Goal: Find specific page/section: Find specific page/section

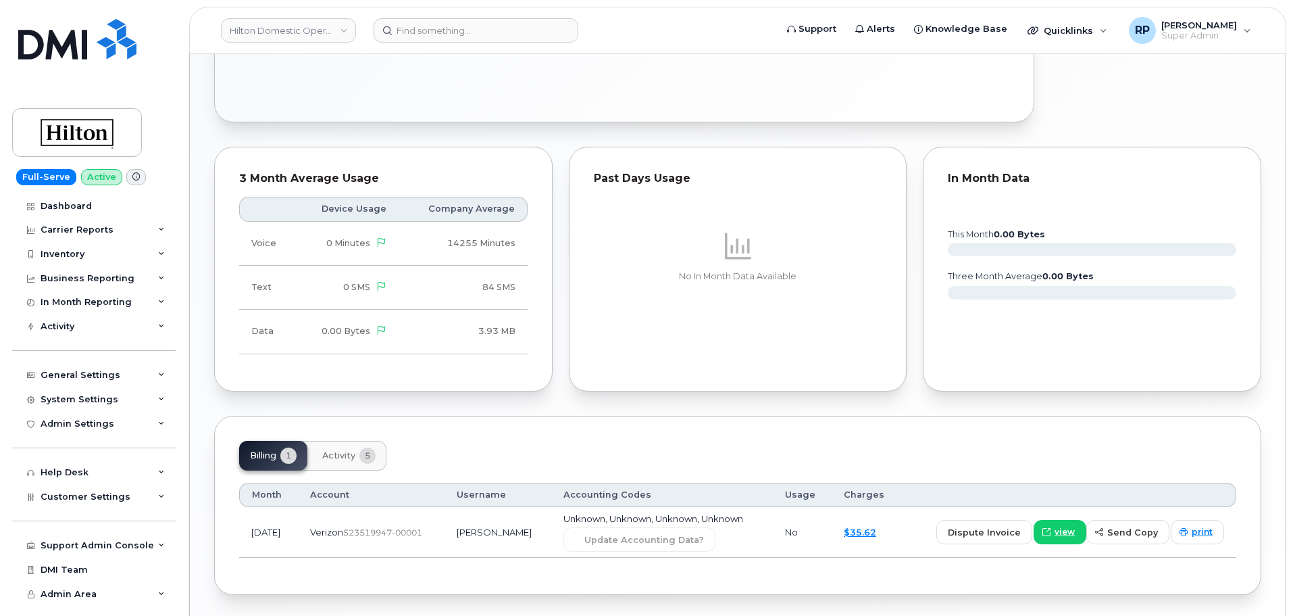
scroll to position [676, 0]
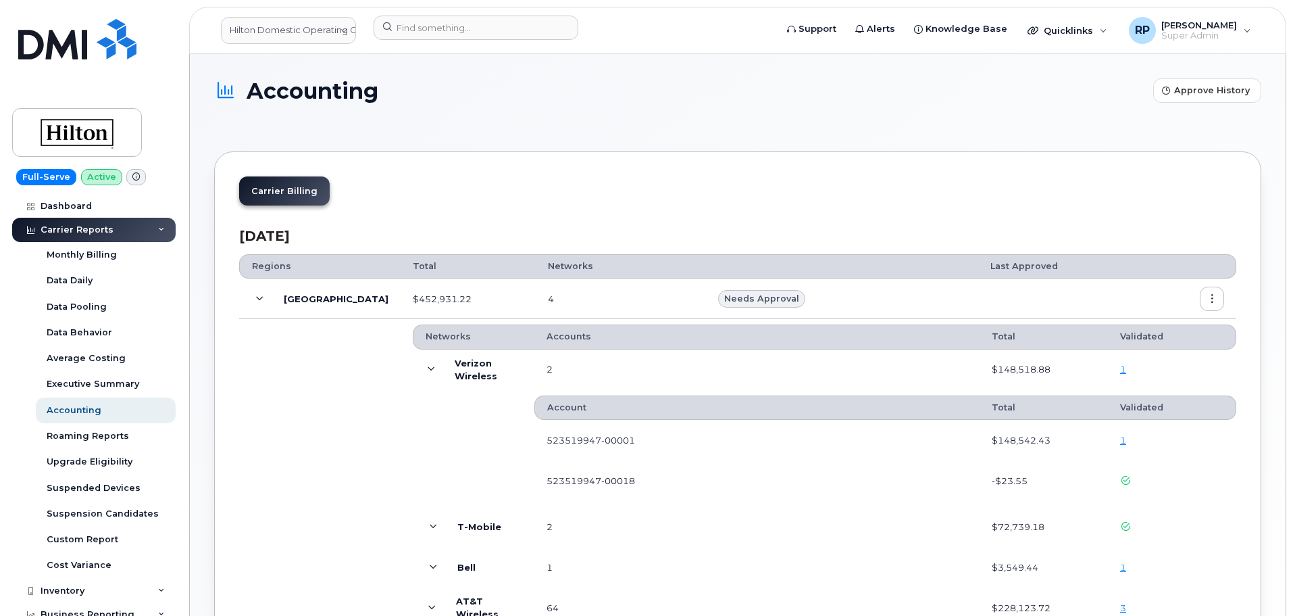
scroll to position [198, 0]
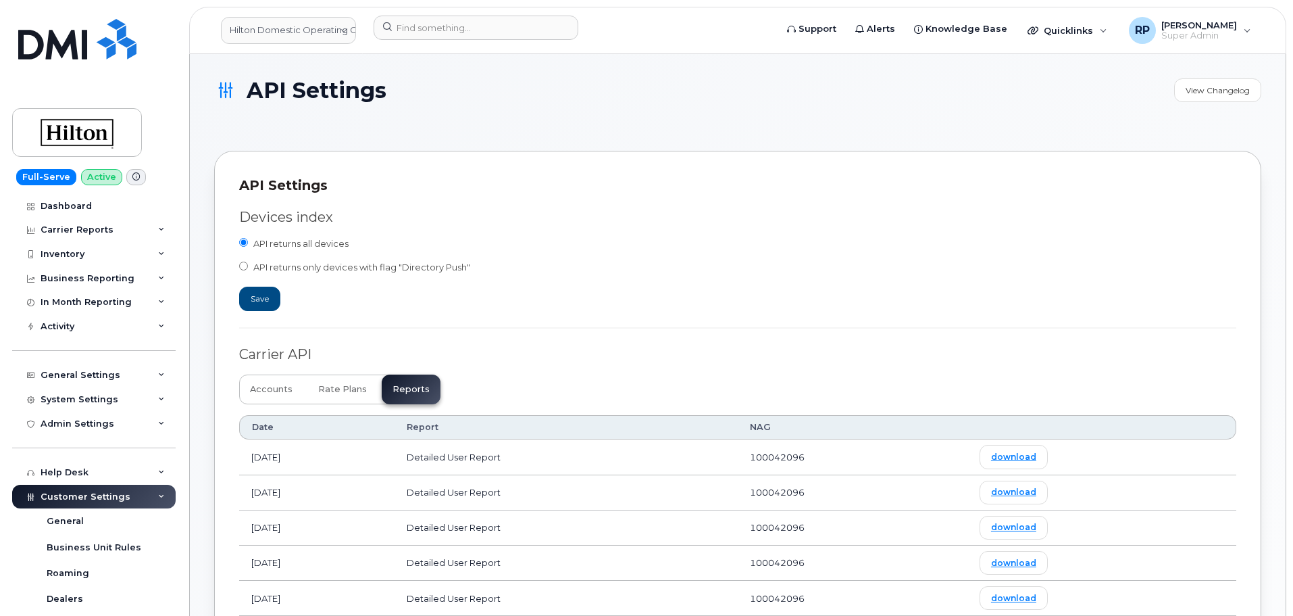
scroll to position [225, 0]
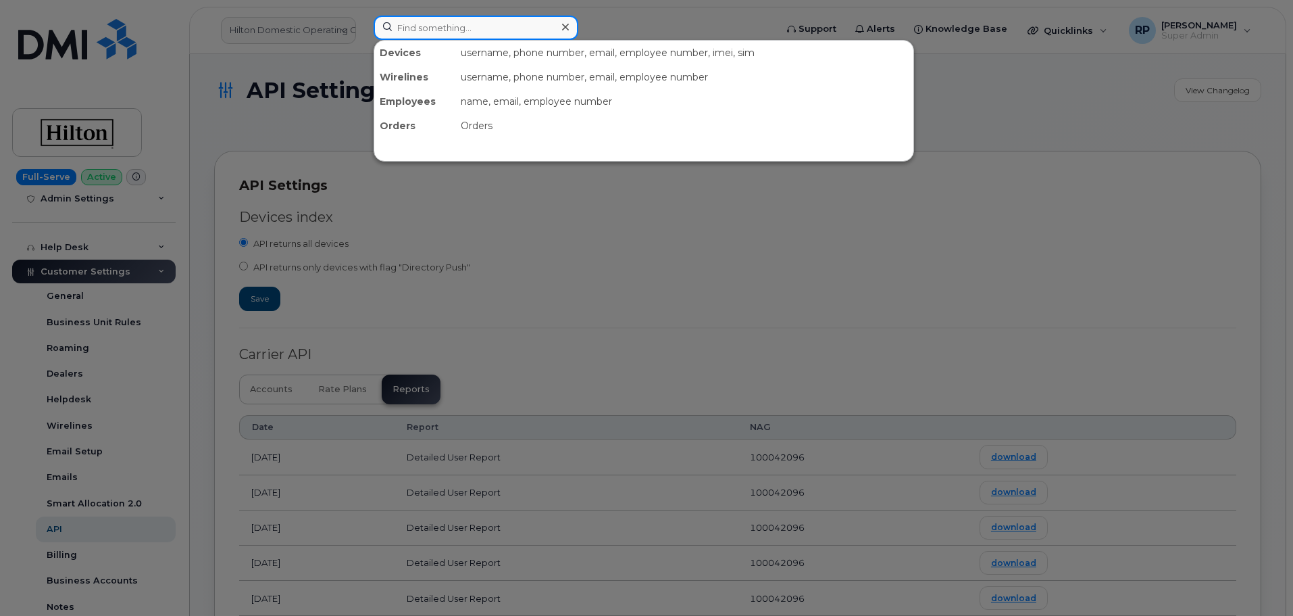
click at [443, 35] on input at bounding box center [476, 28] width 205 height 24
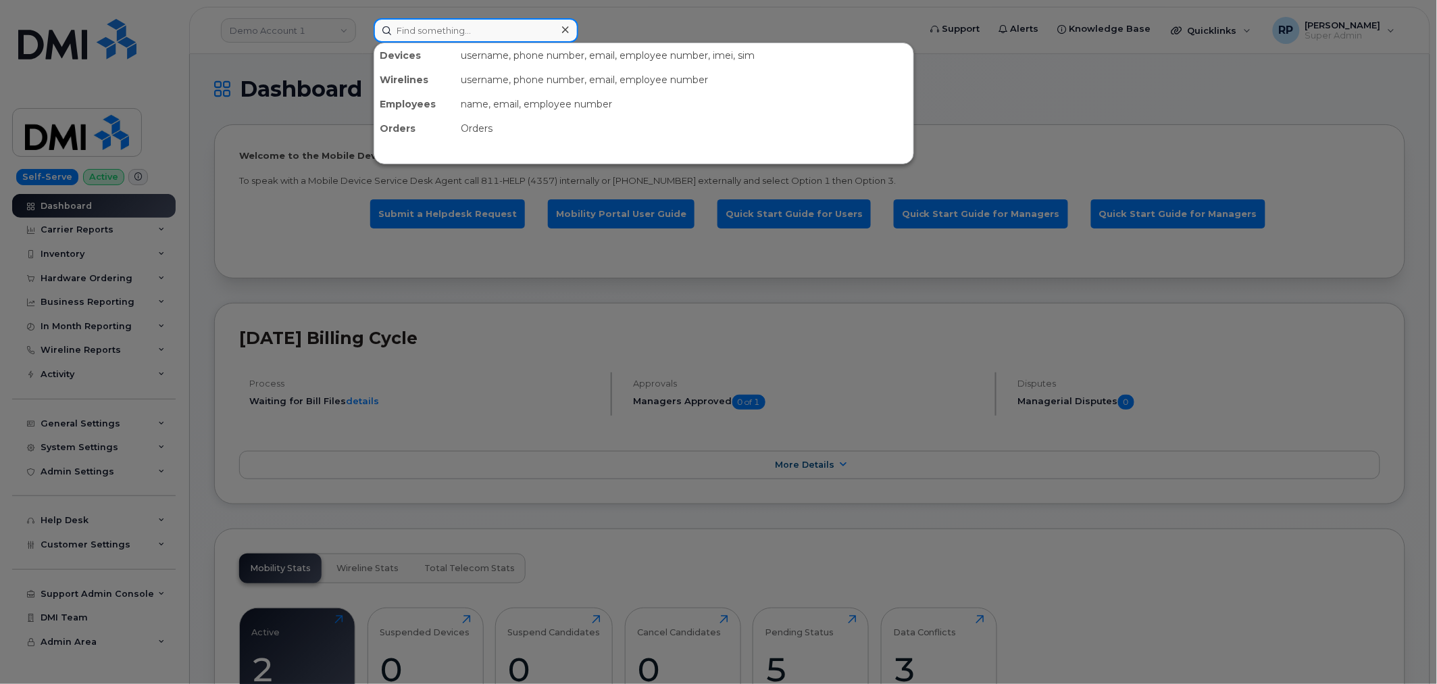
click at [462, 34] on input at bounding box center [476, 30] width 205 height 24
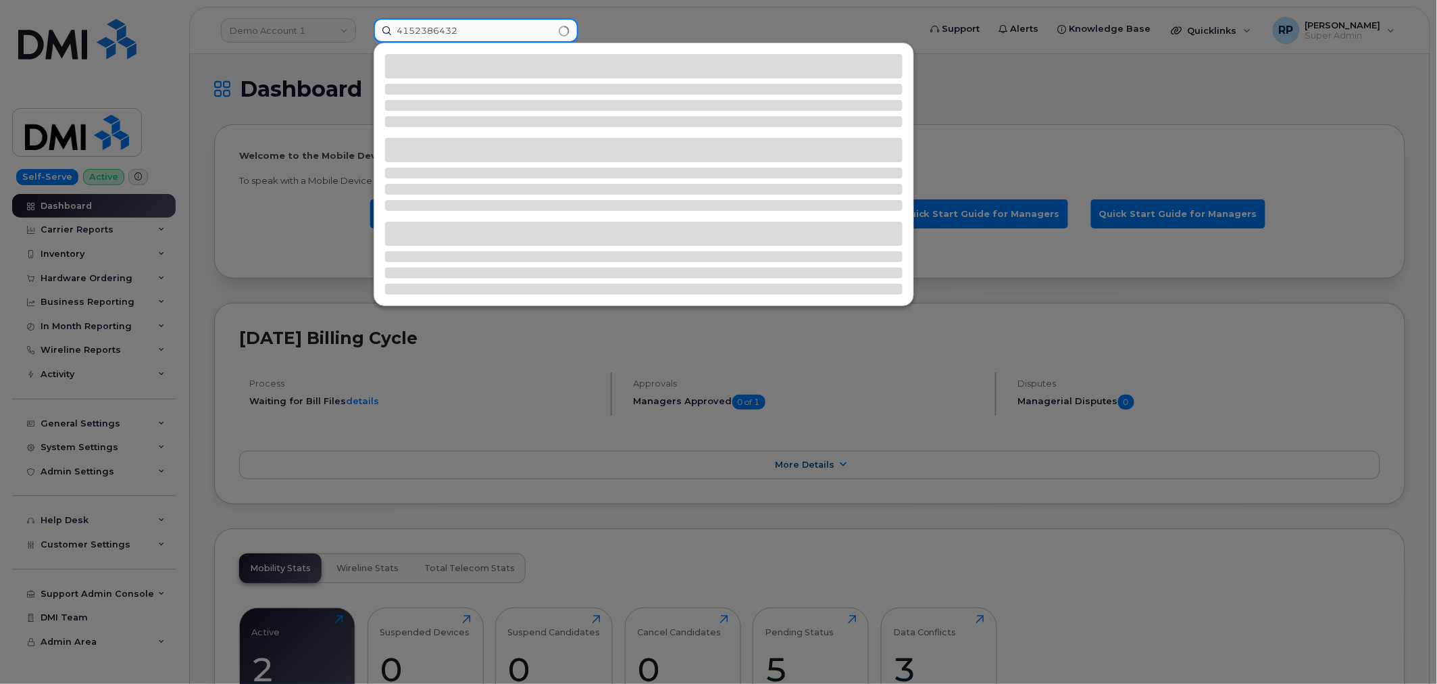
type input "4152386432"
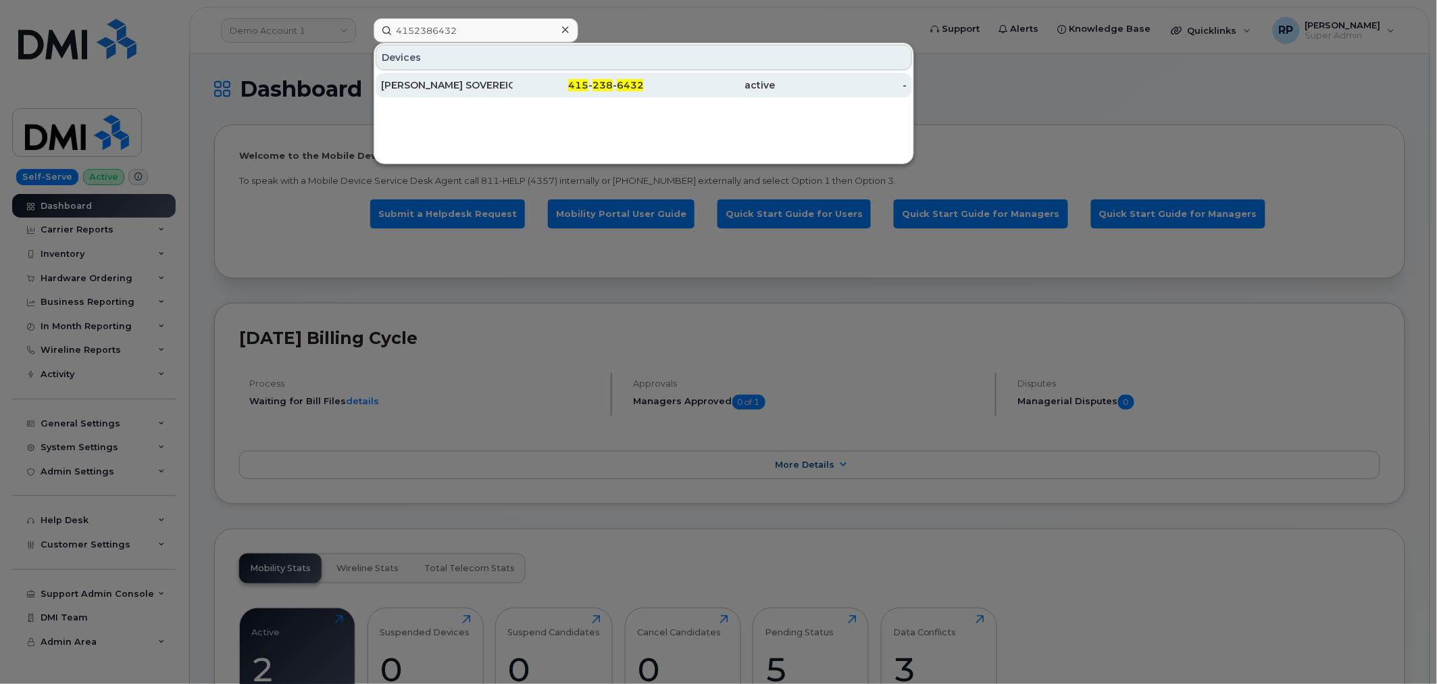
click at [512, 85] on link "DAN SOVEREIGN 415 - 238 - 6432 active -" at bounding box center [644, 85] width 537 height 24
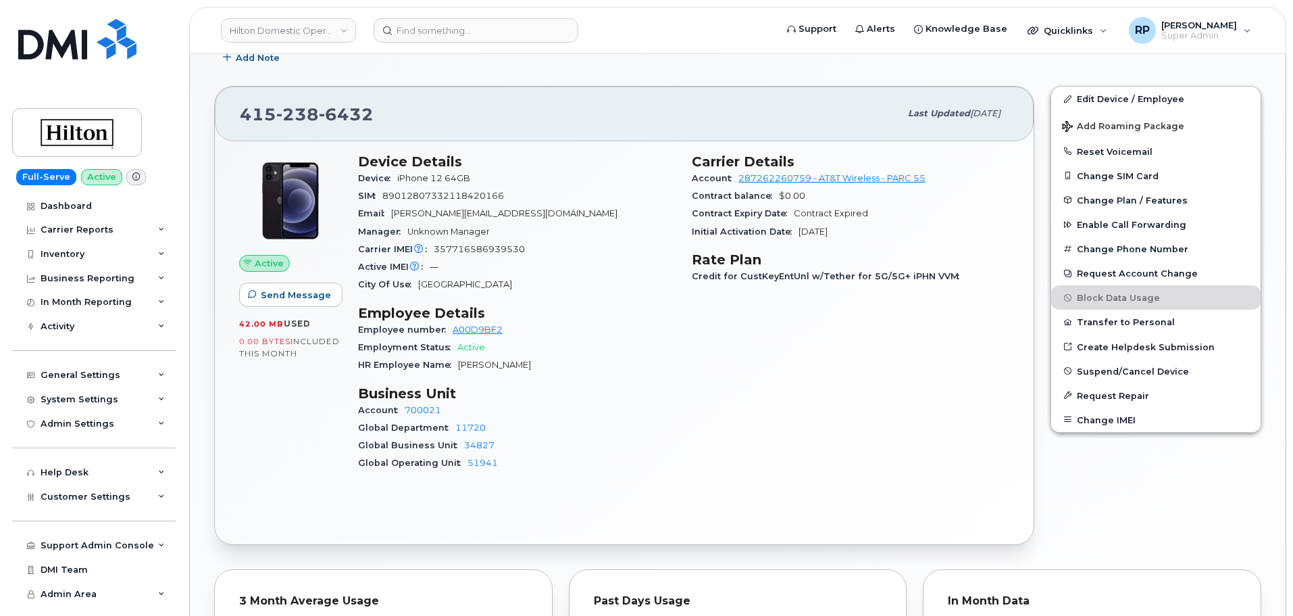
scroll to position [225, 0]
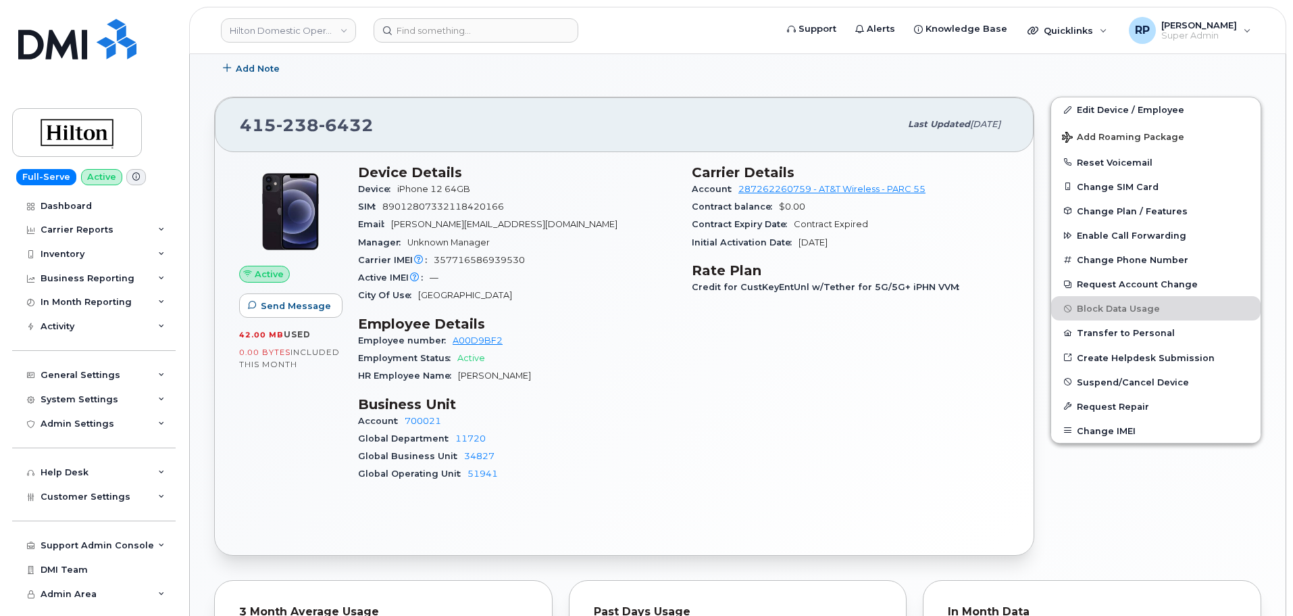
click at [689, 485] on div "Carrier Details Account 287262260759 - AT&T Wireless - PARC 55 Contract balance…" at bounding box center [851, 329] width 334 height 346
click at [320, 32] on link "Hilton Domestic Operating Company Inc" at bounding box center [288, 30] width 135 height 24
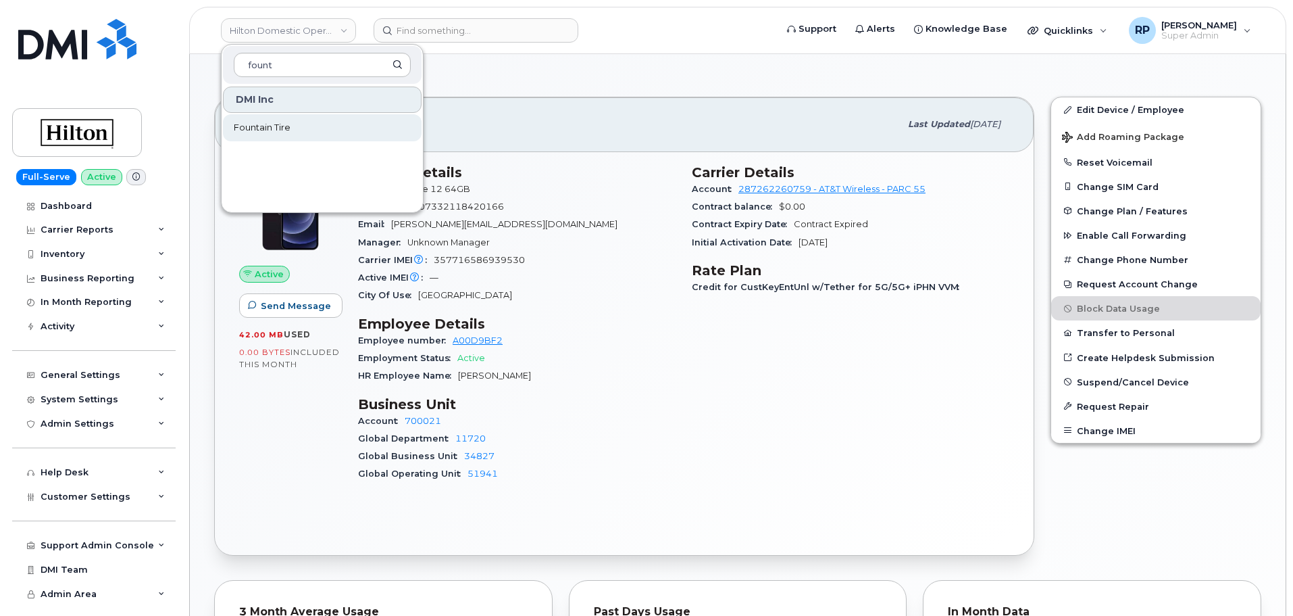
type input "fount"
click at [299, 124] on link "Fountain Tire" at bounding box center [322, 127] width 199 height 27
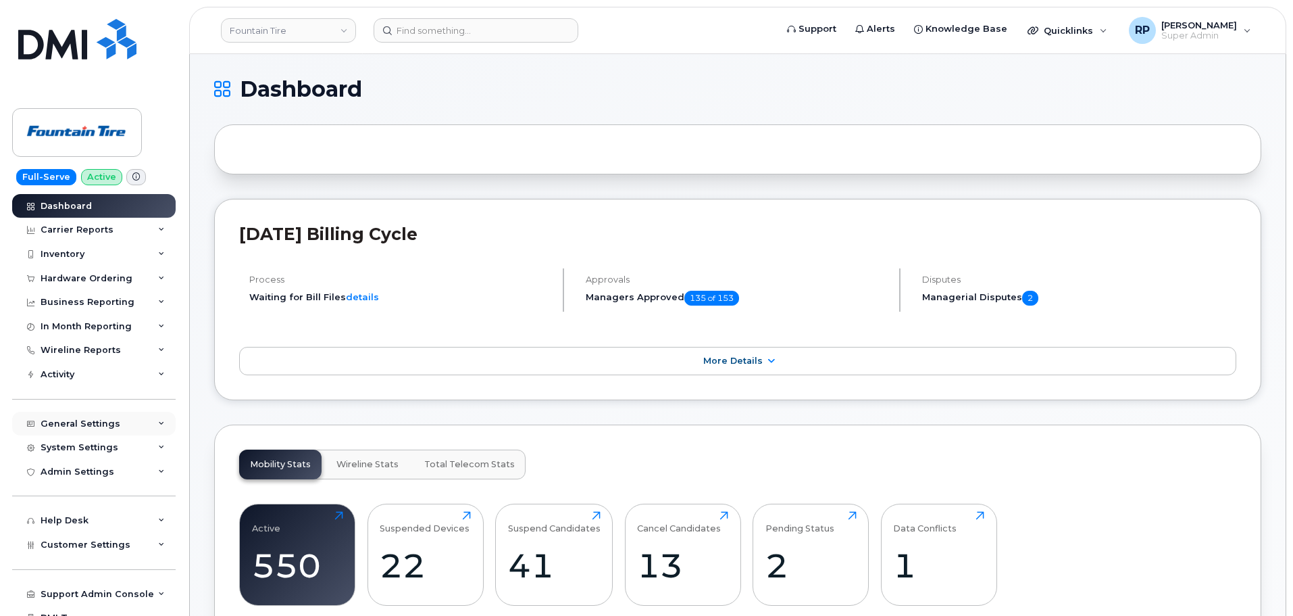
click at [105, 424] on div "General Settings" at bounding box center [81, 423] width 80 height 11
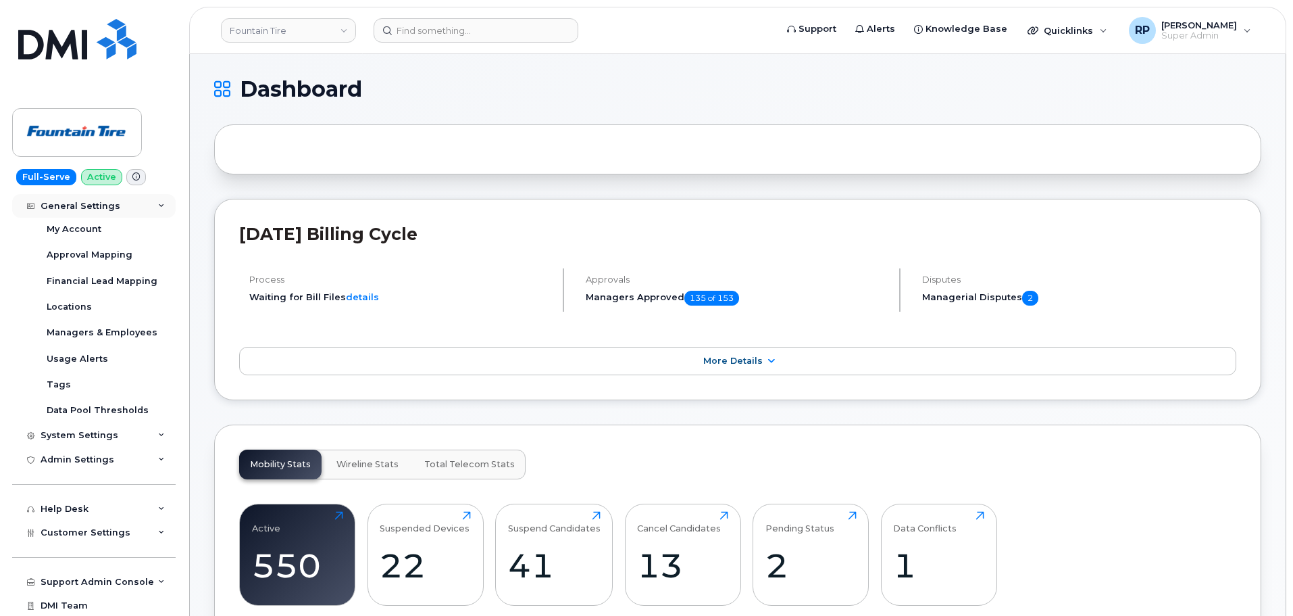
scroll to position [225, 0]
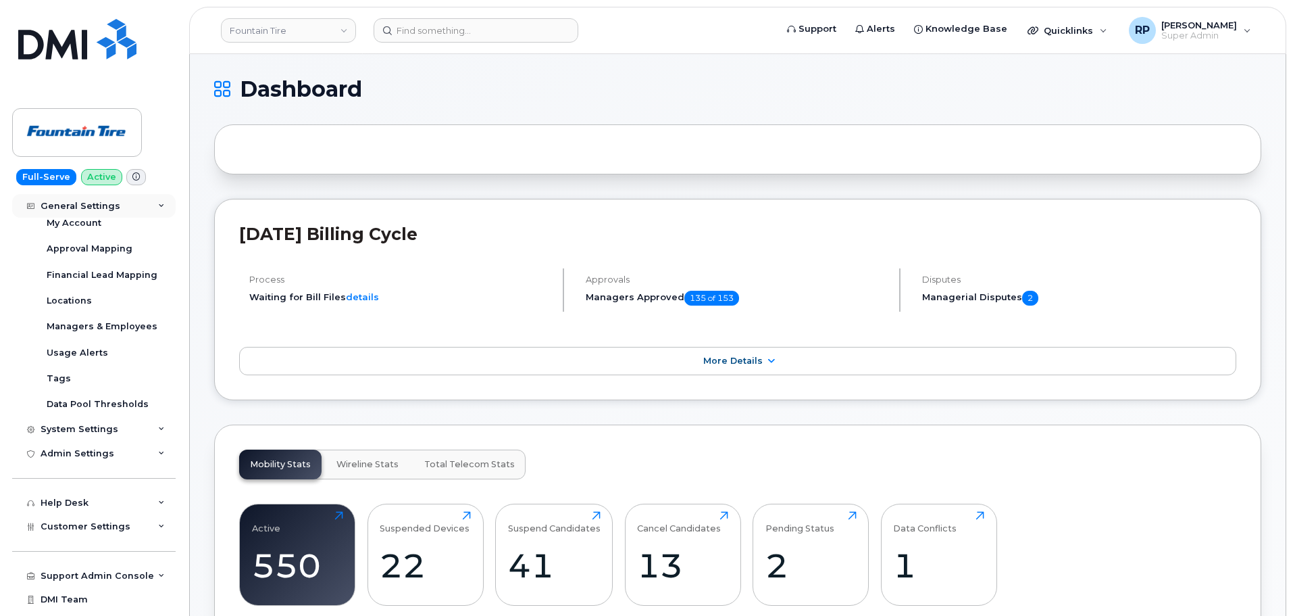
click at [105, 424] on div "System Settings" at bounding box center [80, 429] width 78 height 11
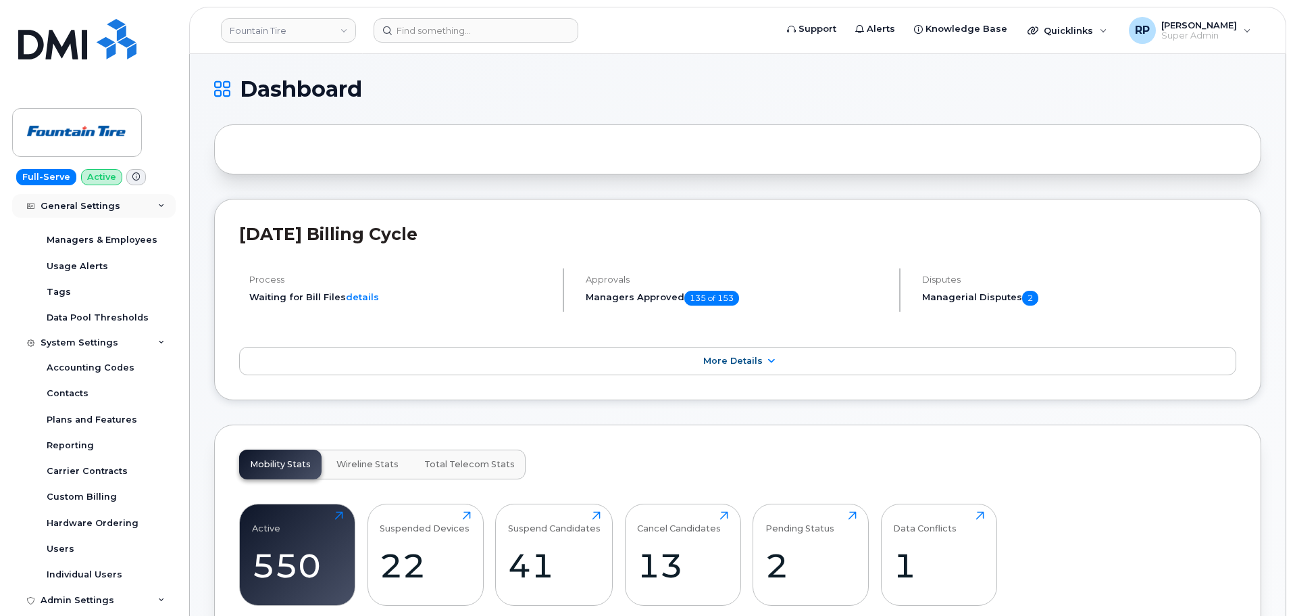
scroll to position [338, 0]
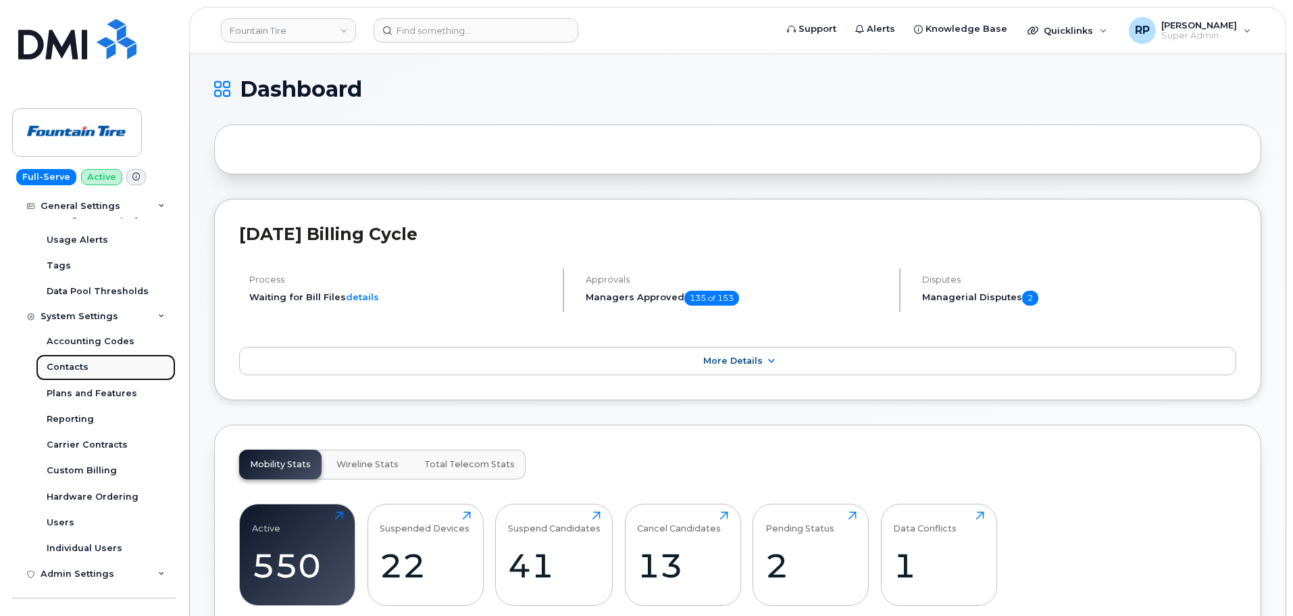
click at [70, 370] on div "Contacts" at bounding box center [68, 367] width 42 height 12
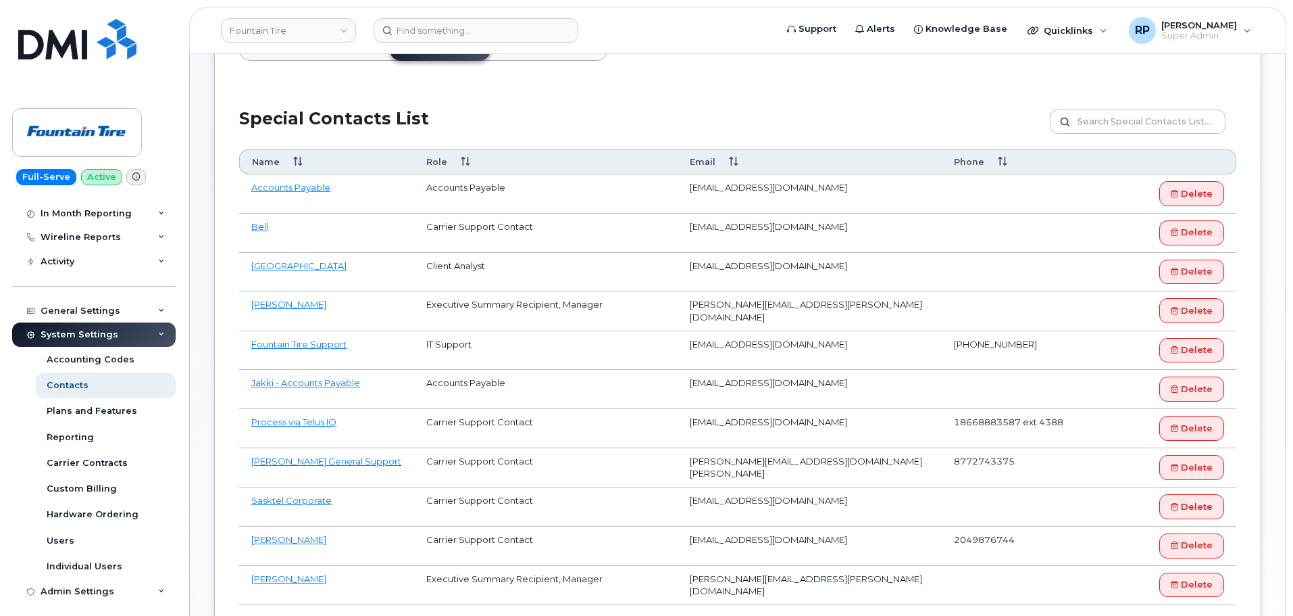
scroll to position [225, 0]
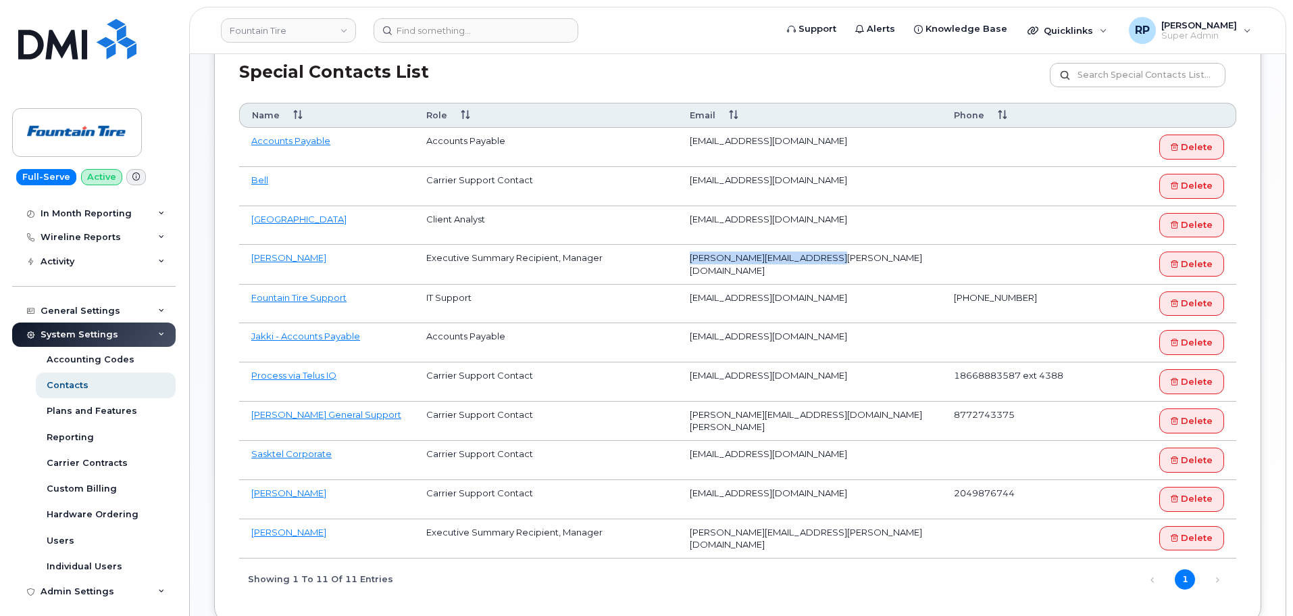
drag, startPoint x: 688, startPoint y: 257, endPoint x: 836, endPoint y: 266, distance: 148.2
click at [836, 266] on td "dan.crowder@fountaintire.com" at bounding box center [810, 264] width 265 height 39
copy td "dan.crowder@fountaintire.com"
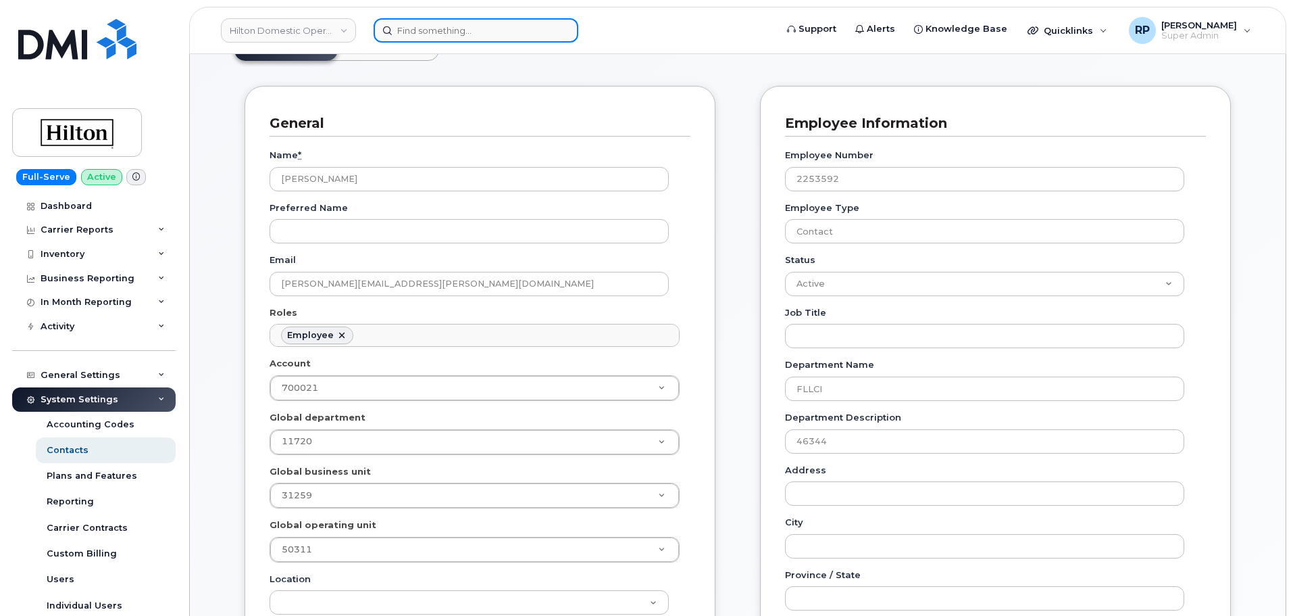
scroll to position [40, 0]
click at [435, 26] on input at bounding box center [476, 30] width 205 height 24
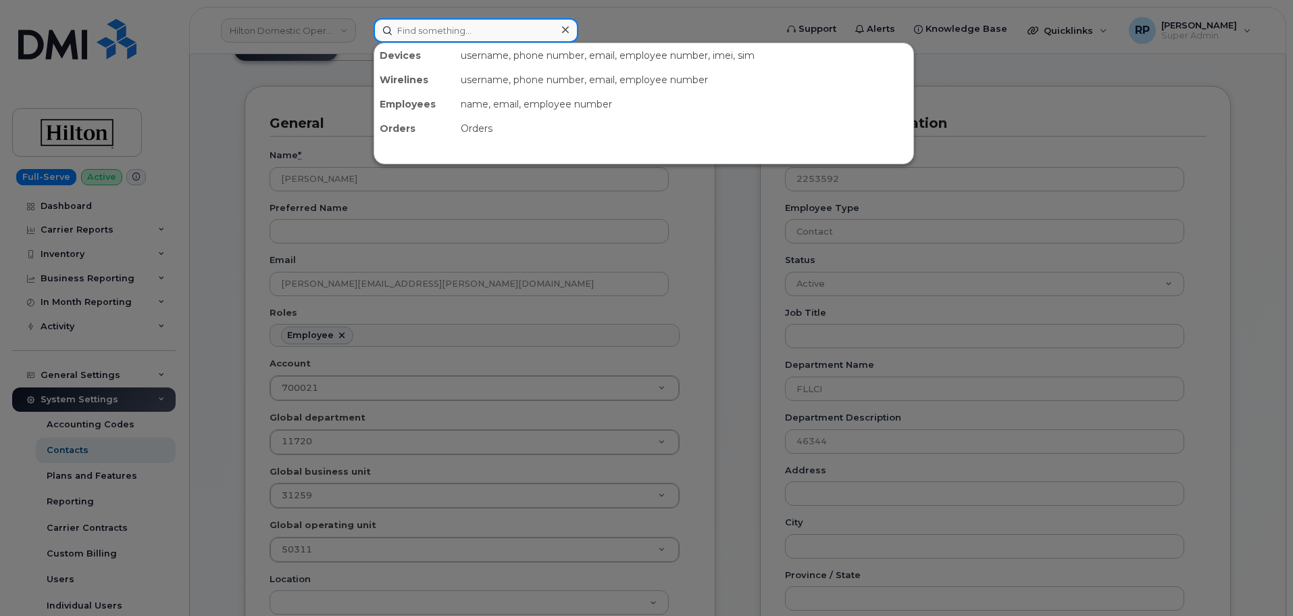
paste input "2014175246"
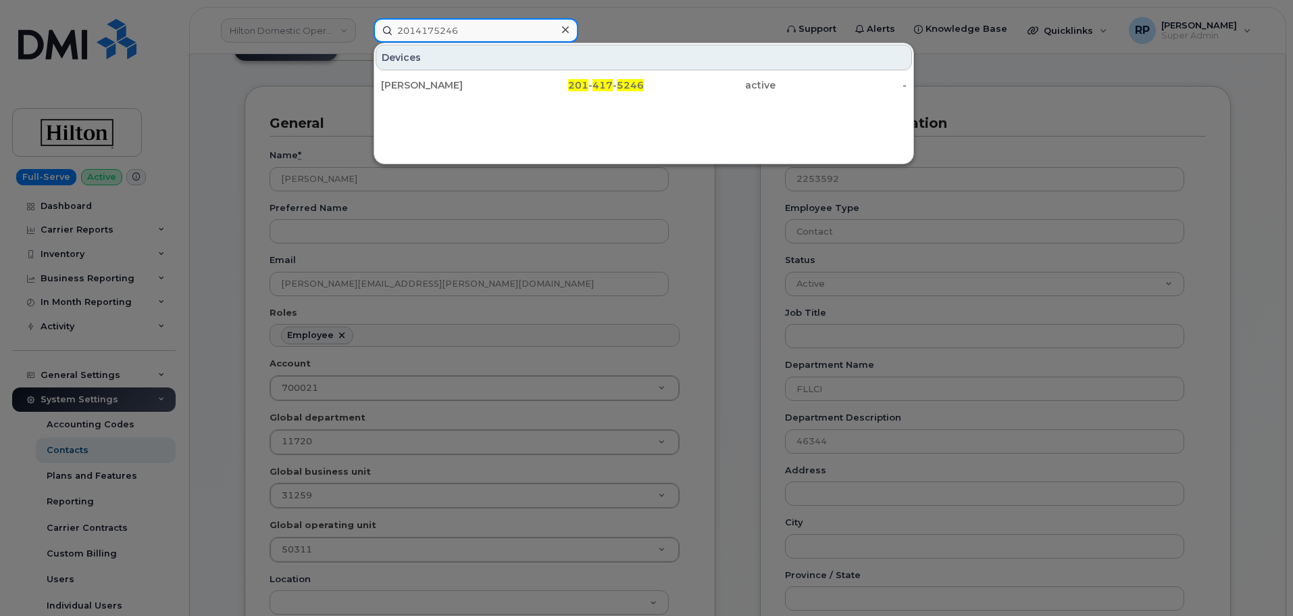
type input "2014175246"
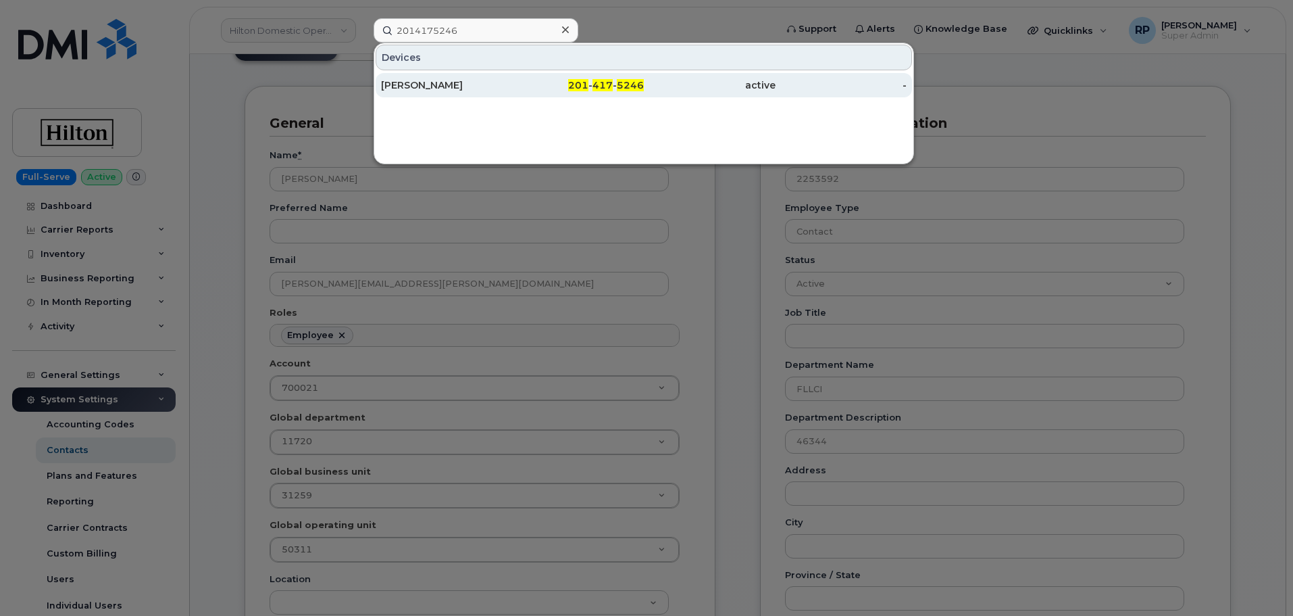
click at [454, 90] on div "[PERSON_NAME]" at bounding box center [447, 85] width 132 height 14
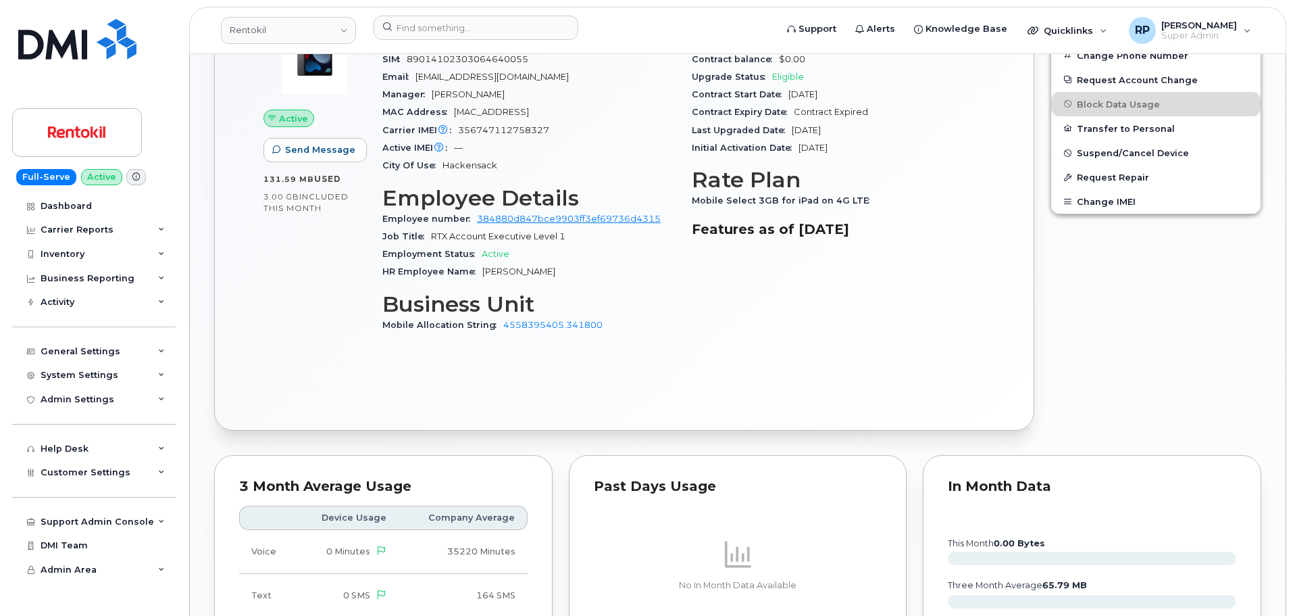
scroll to position [1081, 0]
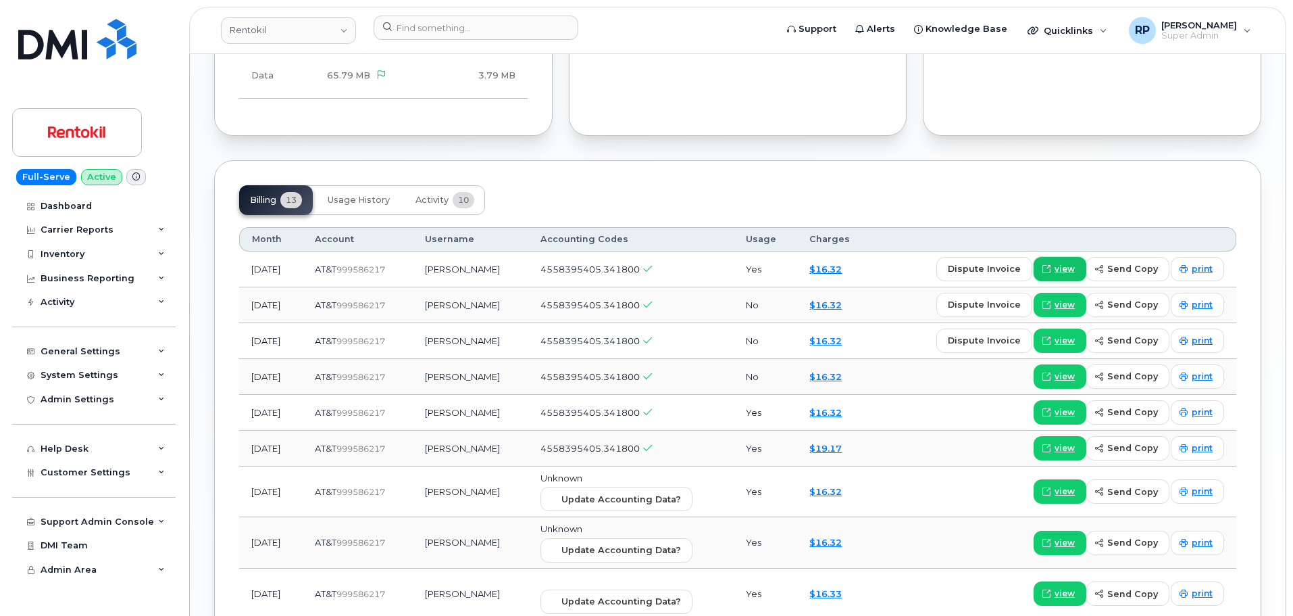
click at [1047, 271] on icon at bounding box center [1047, 269] width 8 height 8
click at [447, 24] on input at bounding box center [476, 28] width 205 height 24
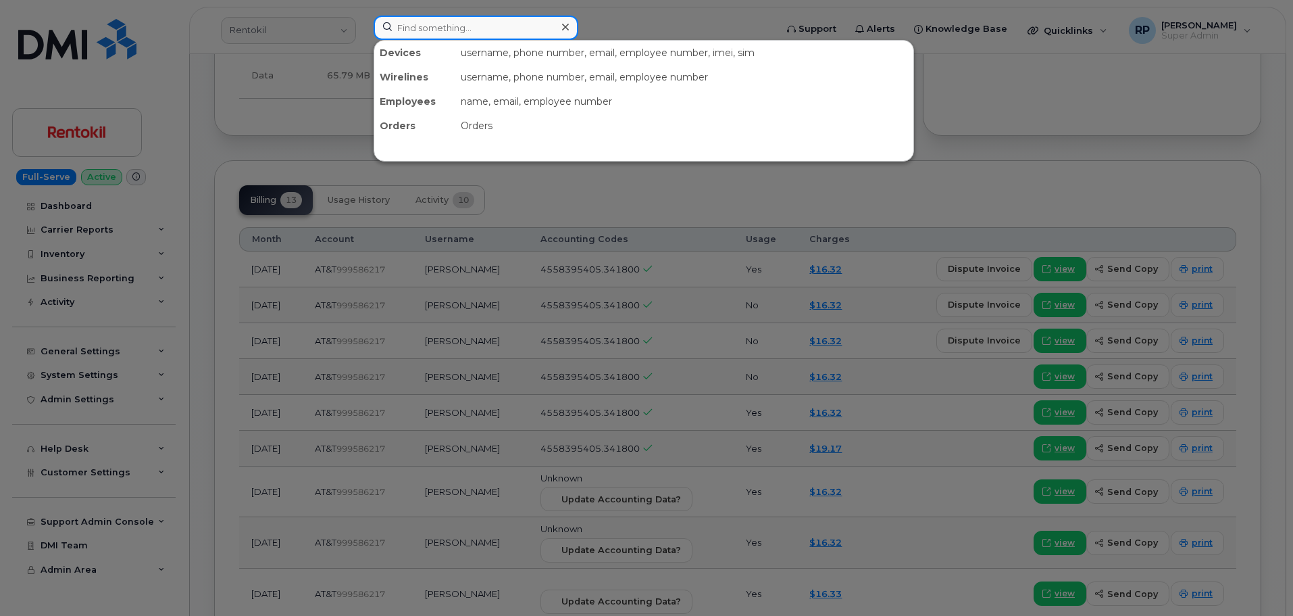
paste input "2093197722"
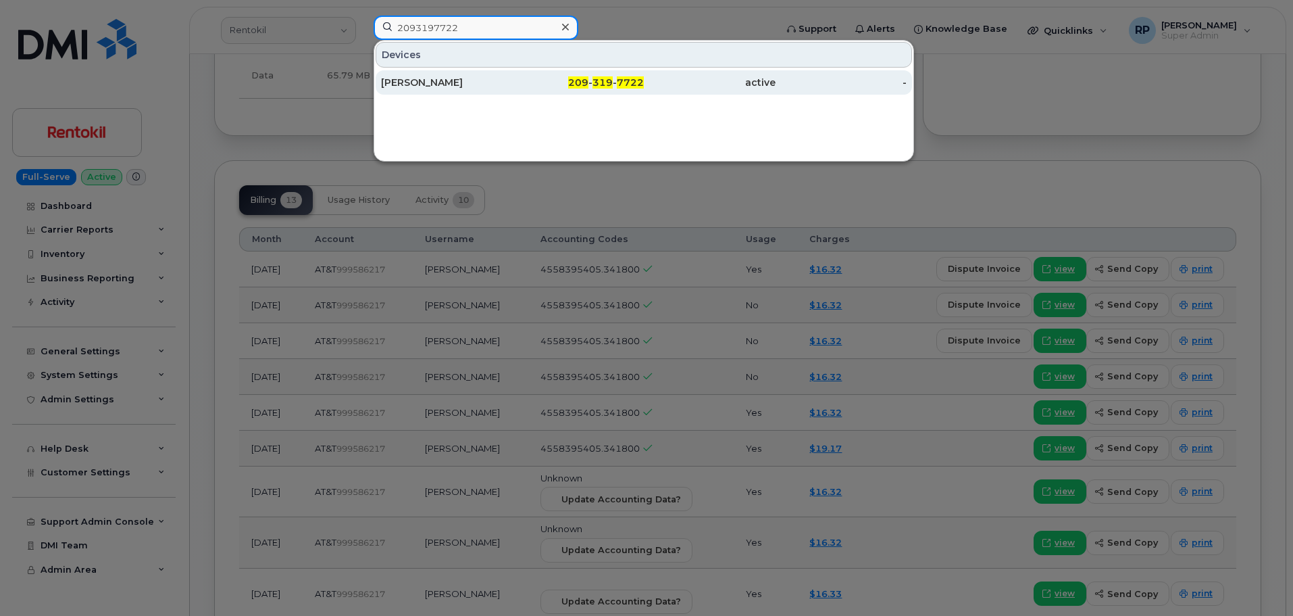
type input "2093197722"
click at [449, 79] on div "[PERSON_NAME]" at bounding box center [447, 83] width 132 height 14
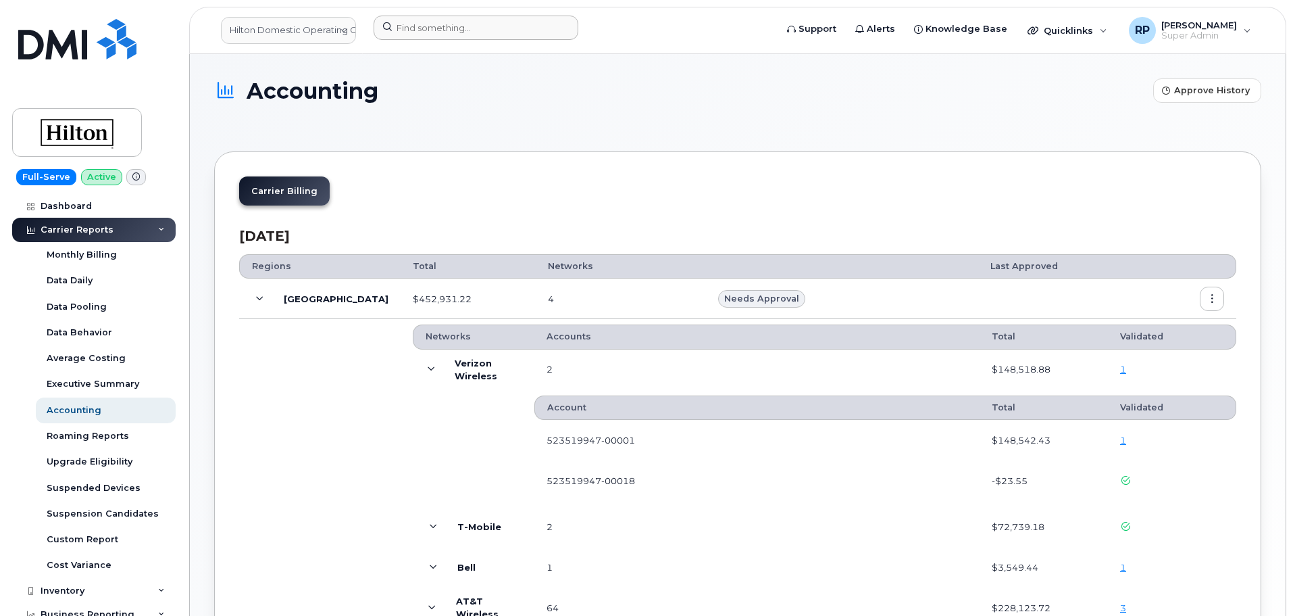
scroll to position [198, 0]
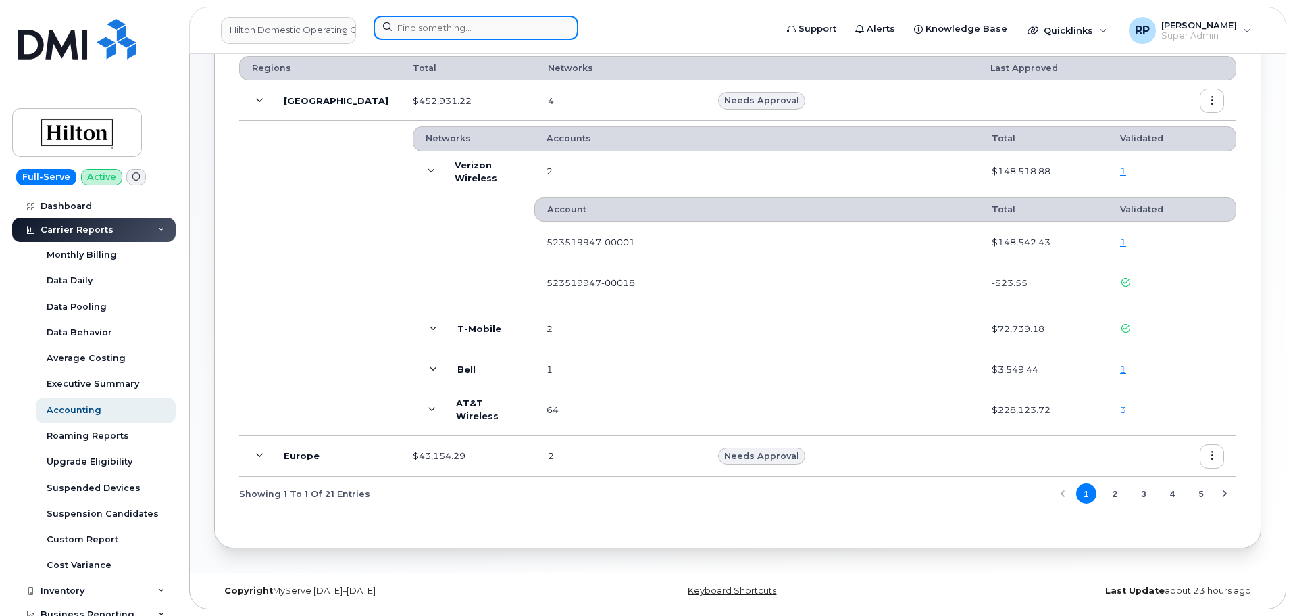
click at [458, 19] on input at bounding box center [476, 28] width 205 height 24
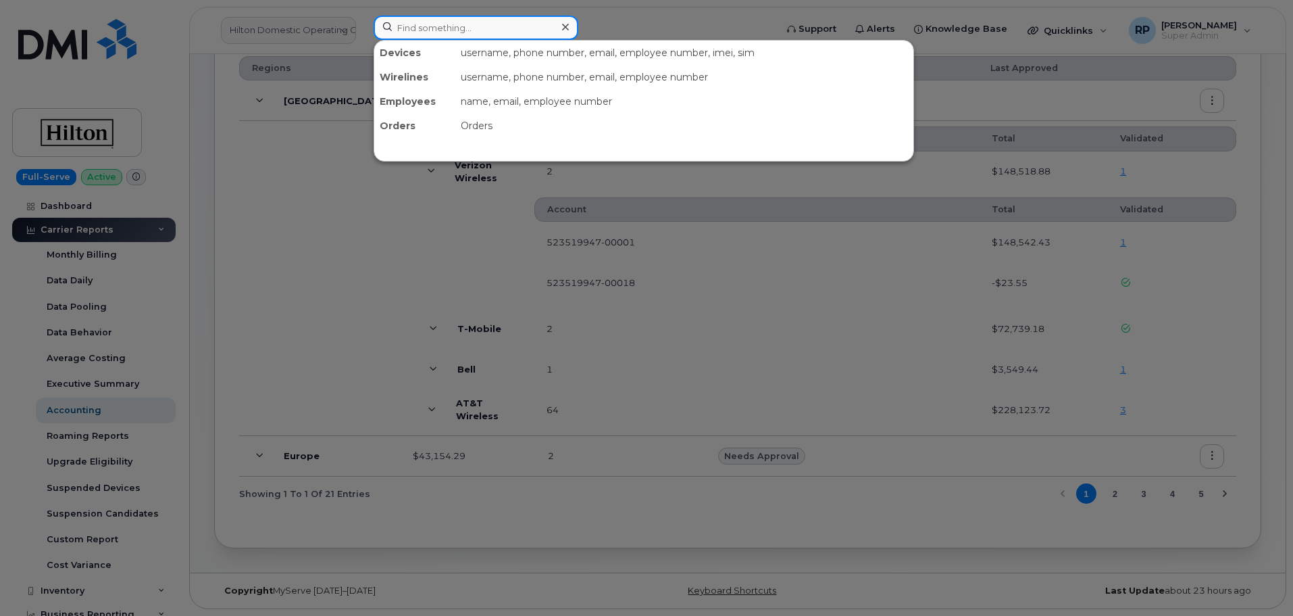
paste input "2055406403"
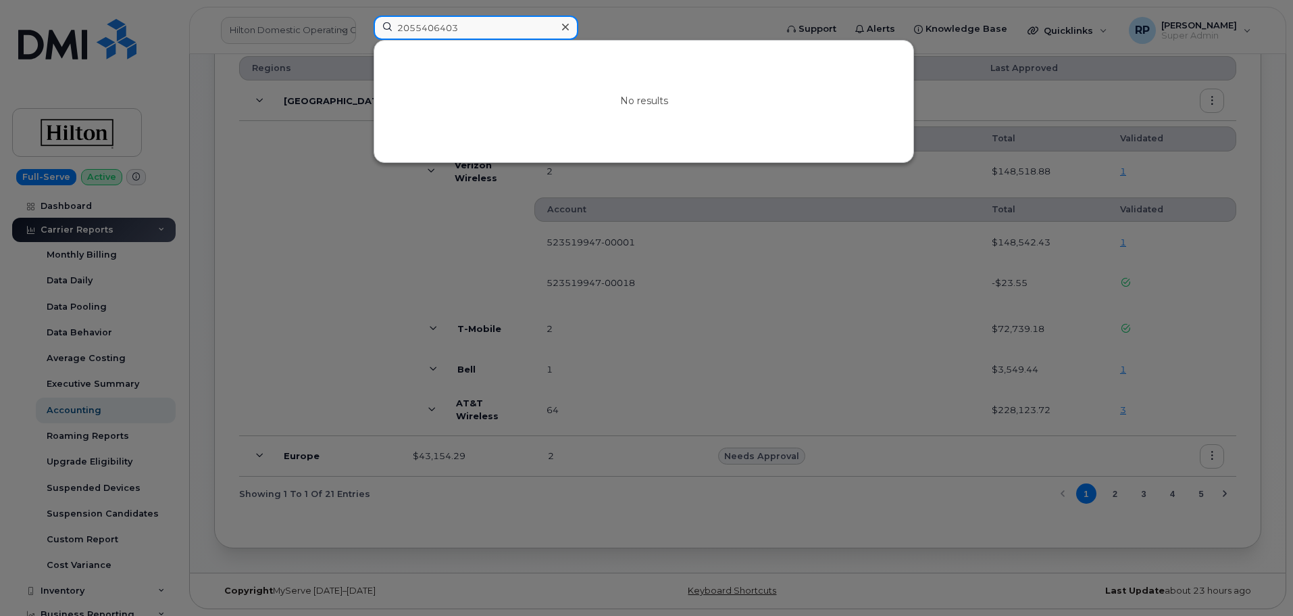
type input "2055406403"
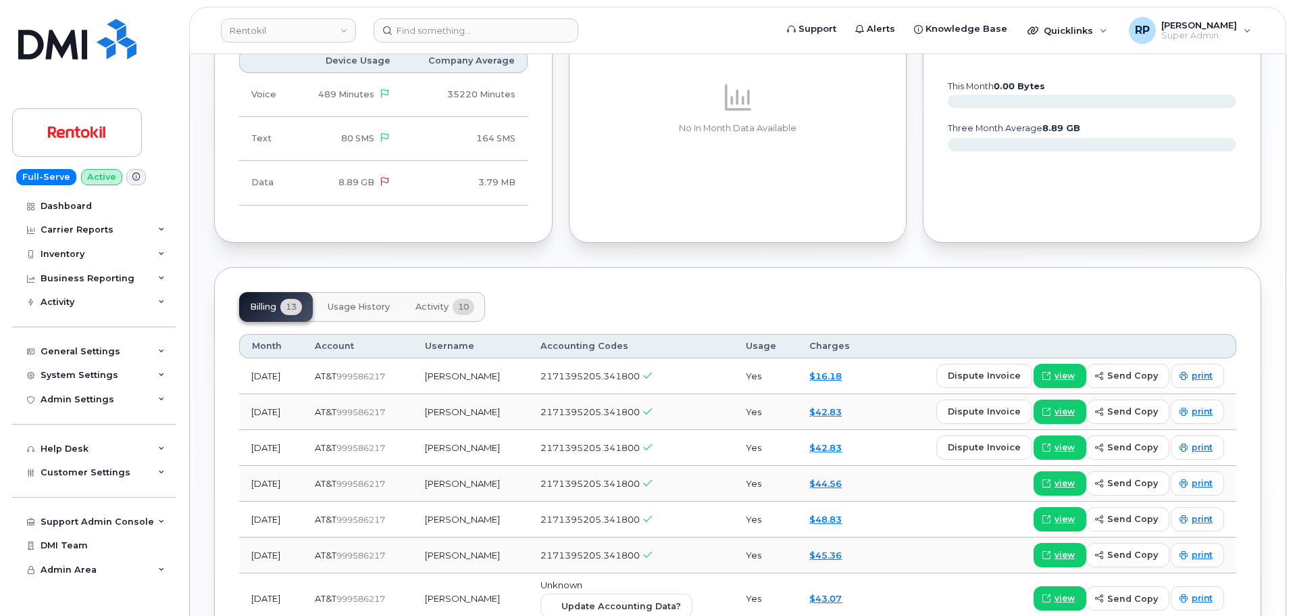
scroll to position [1014, 0]
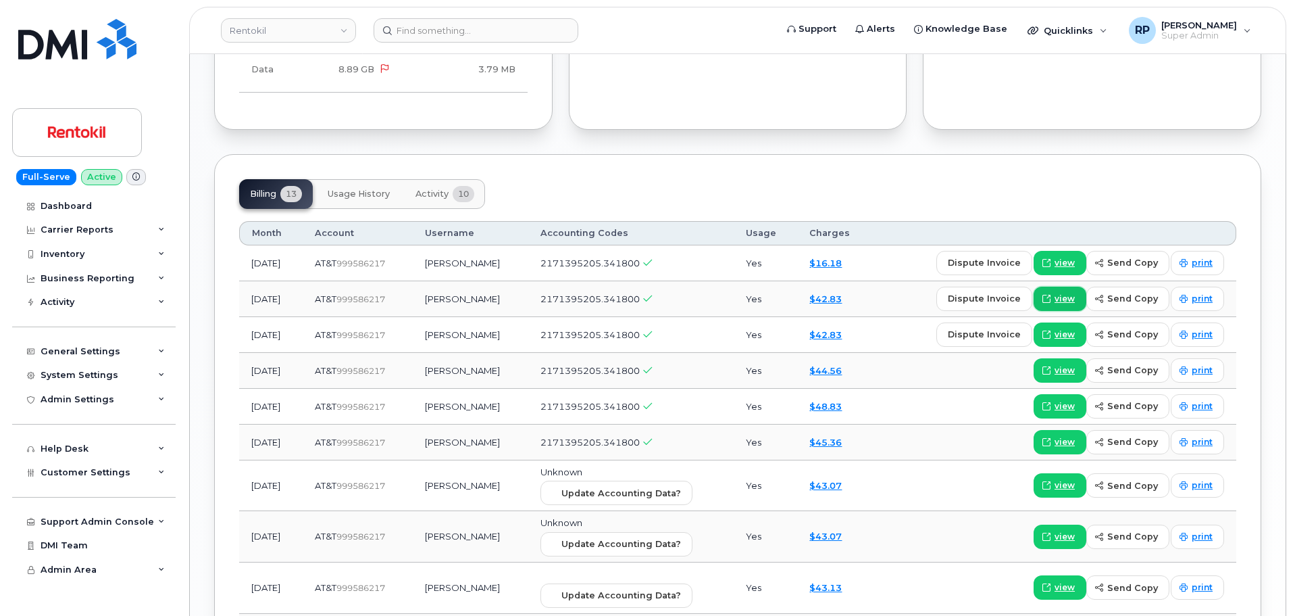
click at [1072, 301] on span "view" at bounding box center [1065, 299] width 20 height 12
